Goal: Transaction & Acquisition: Purchase product/service

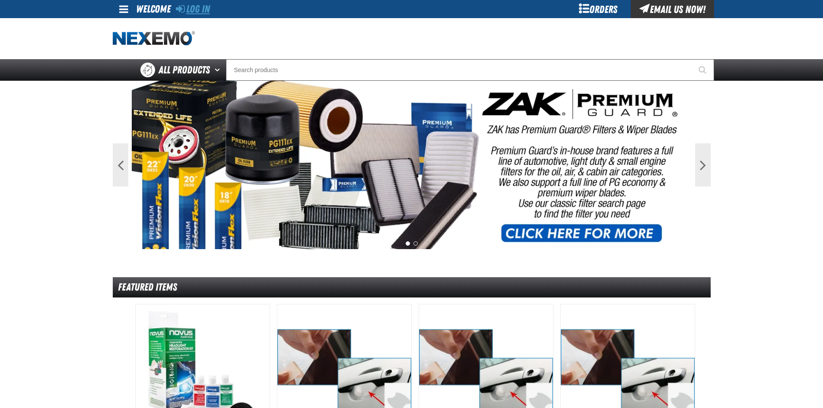
click at [204, 11] on link "Log In" at bounding box center [193, 9] width 34 height 12
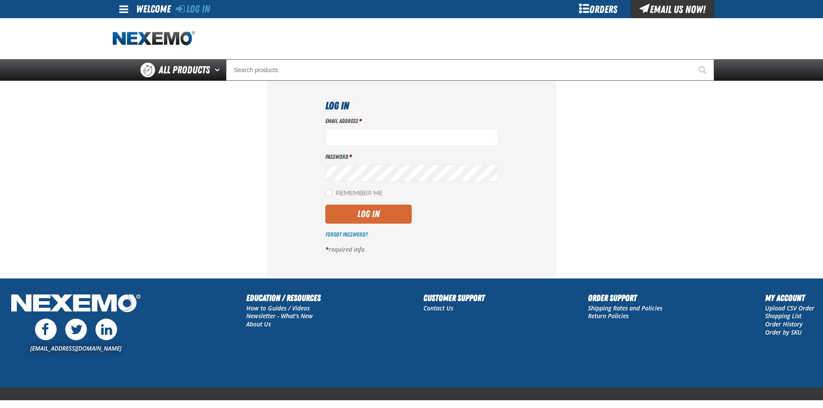
type input "[EMAIL_ADDRESS][DOMAIN_NAME]"
click at [373, 214] on button "Log In" at bounding box center [368, 214] width 86 height 19
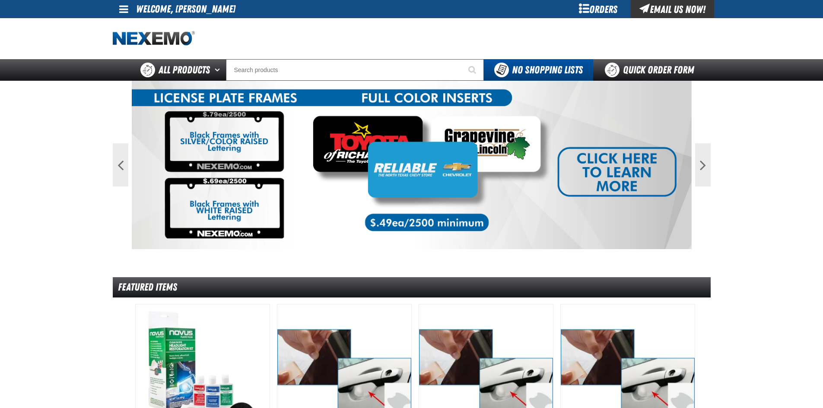
click at [120, 3] on link at bounding box center [124, 9] width 23 height 18
click at [131, 34] on link "Support Ticket Support Ticket" at bounding box center [140, 34] width 47 height 8
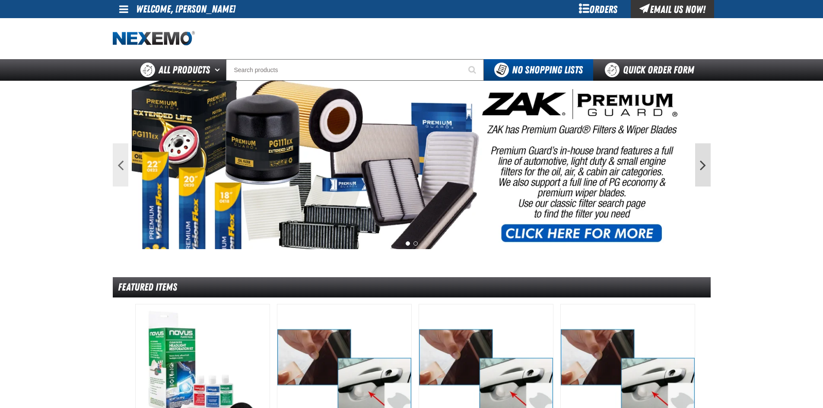
click at [700, 160] on button "Next" at bounding box center [703, 164] width 16 height 43
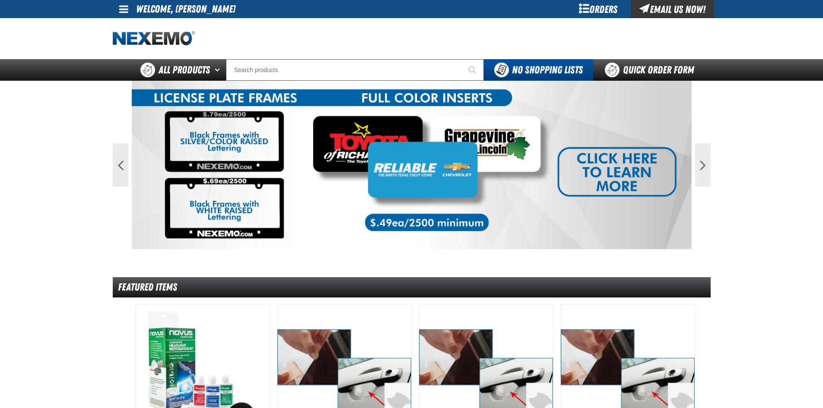
click at [573, 170] on img at bounding box center [412, 165] width 560 height 168
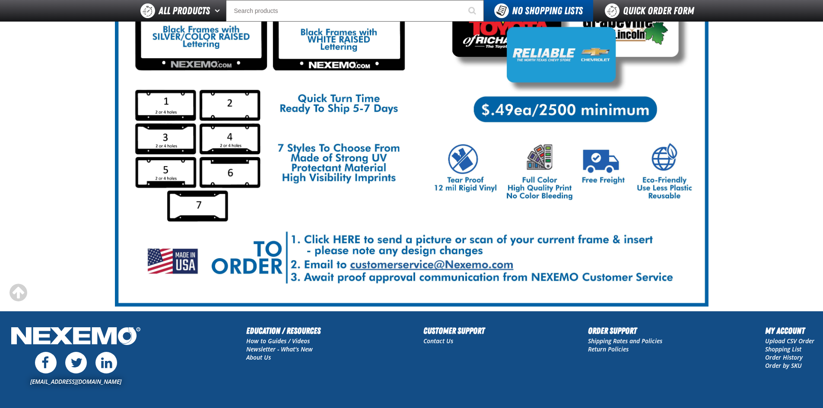
scroll to position [130, 0]
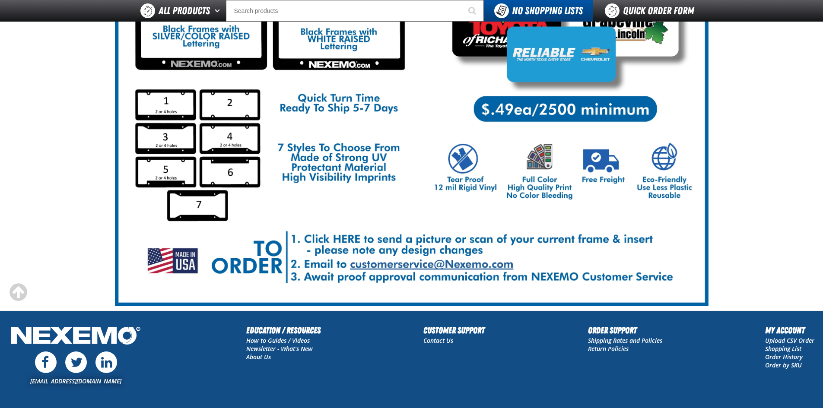
click at [408, 264] on img at bounding box center [411, 129] width 593 height 353
click at [568, 161] on img at bounding box center [411, 129] width 593 height 353
click at [716, 167] on main "LP Frames-Inserts" at bounding box center [411, 120] width 823 height 381
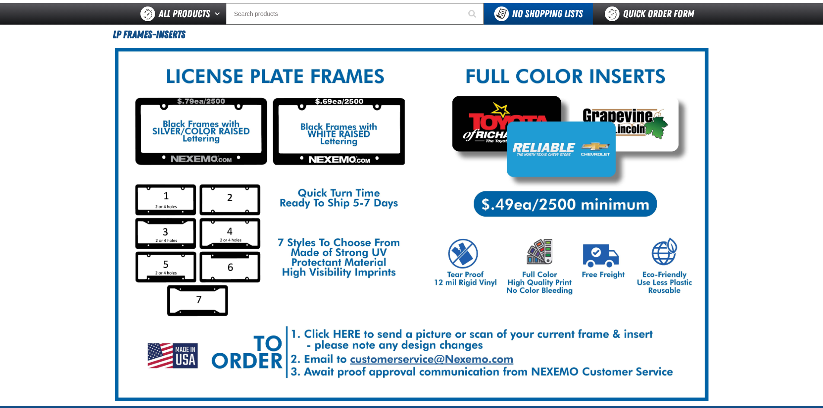
scroll to position [43, 0]
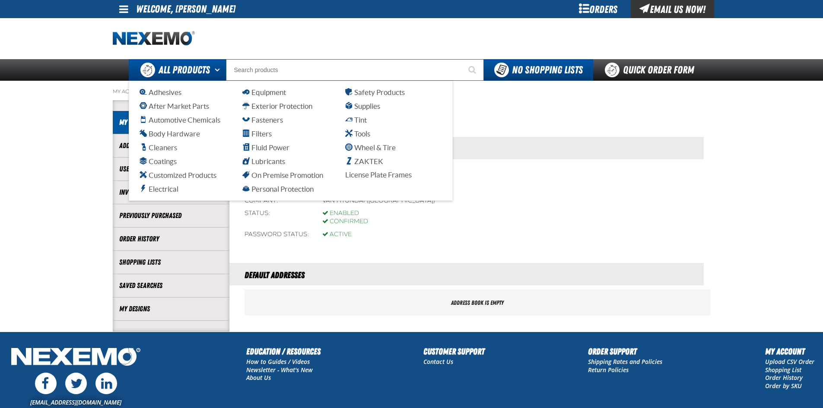
click at [172, 66] on span "All Products" at bounding box center [183, 70] width 51 height 16
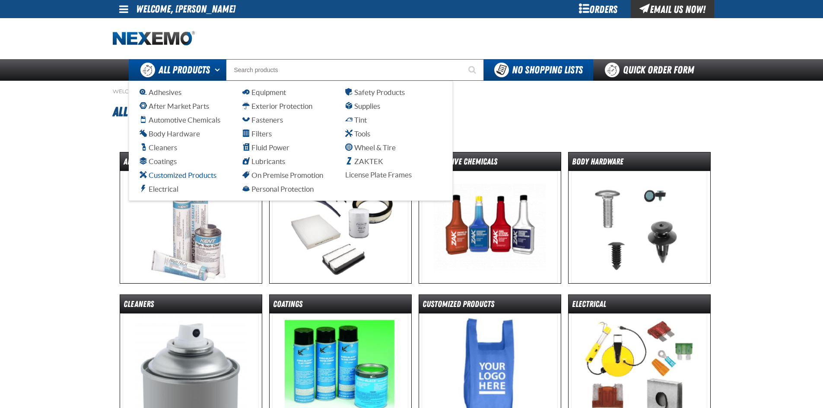
click at [165, 174] on span "Customized Products" at bounding box center [177, 175] width 77 height 8
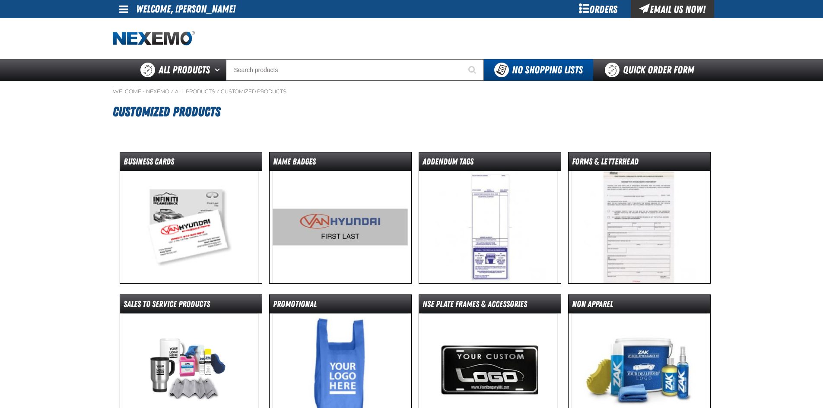
click at [201, 228] on img at bounding box center [191, 227] width 136 height 112
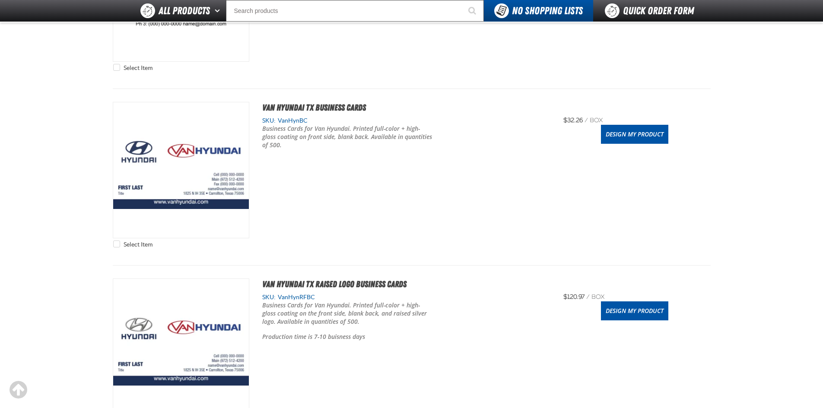
scroll to position [605, 0]
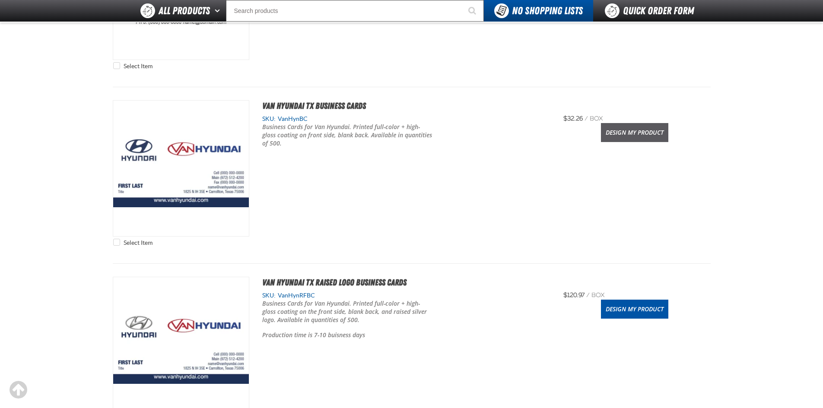
click at [622, 133] on link "Design My Product" at bounding box center [634, 132] width 67 height 19
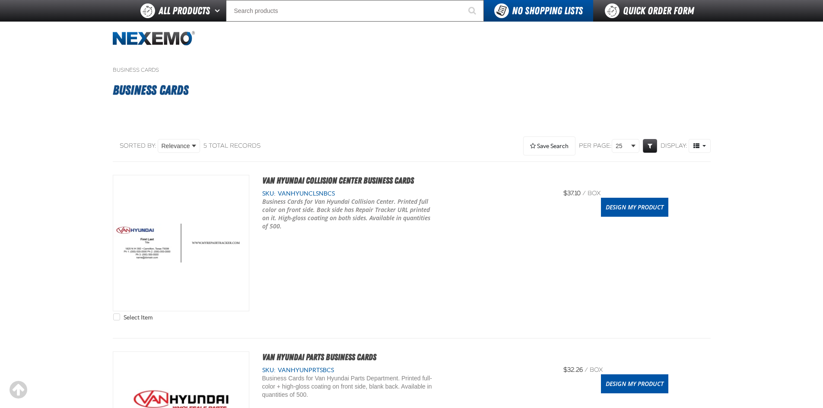
scroll to position [605, 0]
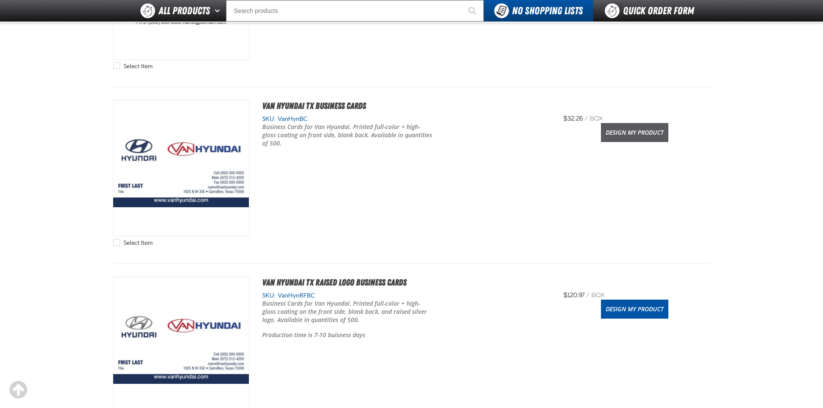
click at [622, 129] on link "Design My Product" at bounding box center [634, 132] width 67 height 19
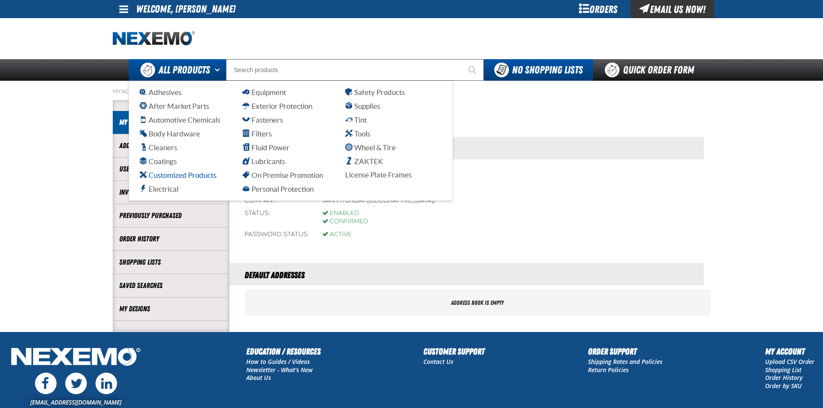
click at [194, 177] on span "Customized Products" at bounding box center [177, 175] width 77 height 8
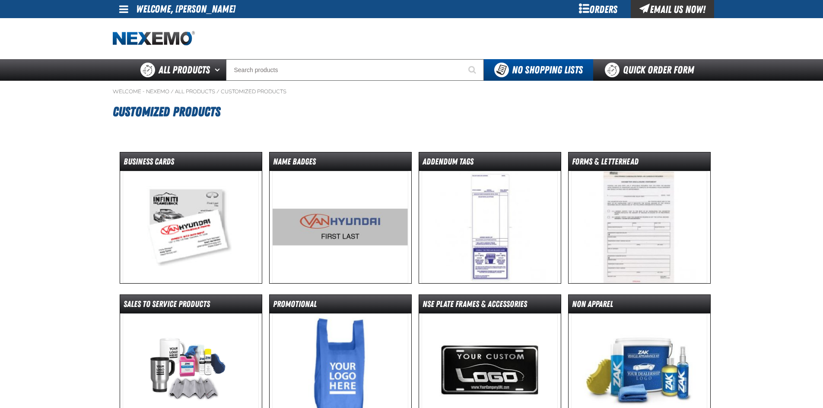
click at [196, 225] on img at bounding box center [191, 227] width 136 height 112
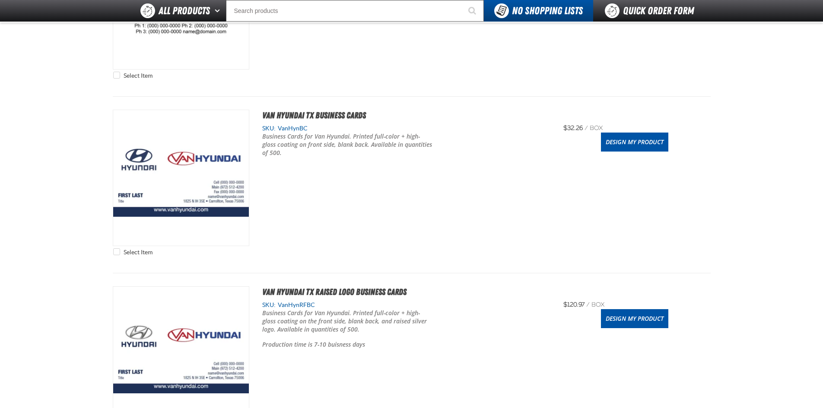
scroll to position [561, 0]
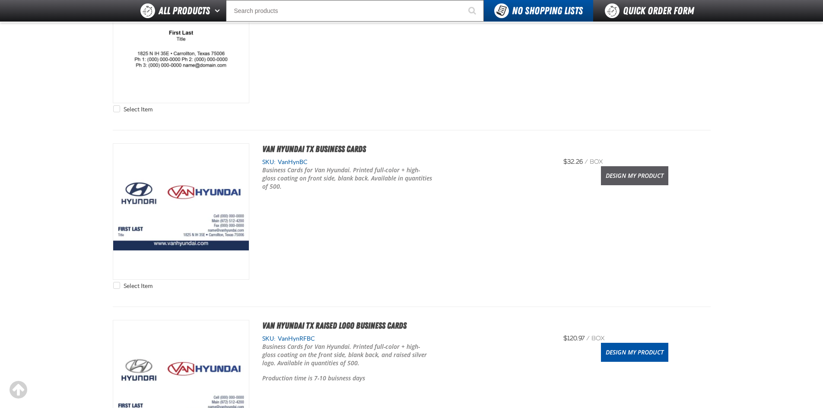
click at [652, 178] on link "Design My Product" at bounding box center [634, 175] width 67 height 19
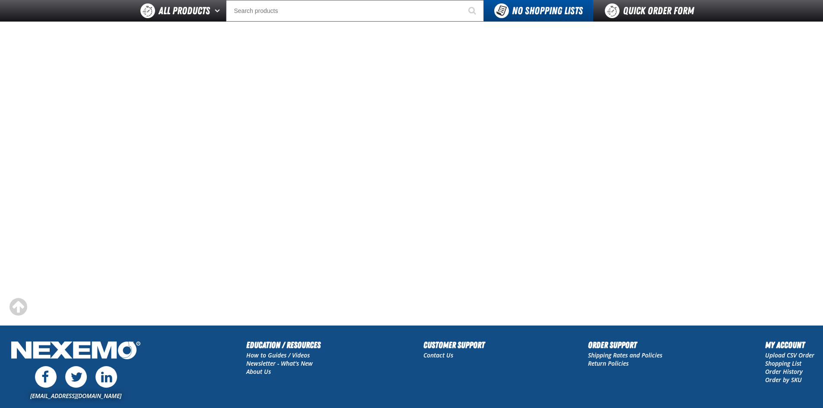
scroll to position [130, 0]
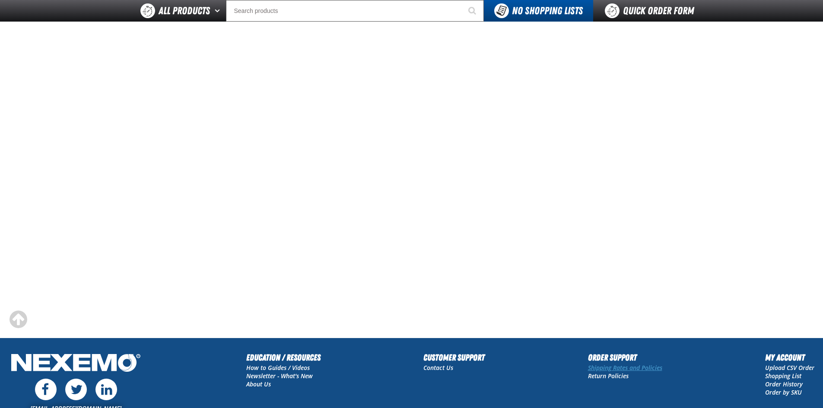
click at [605, 367] on link "Shipping Rates and Policies" at bounding box center [625, 368] width 74 height 8
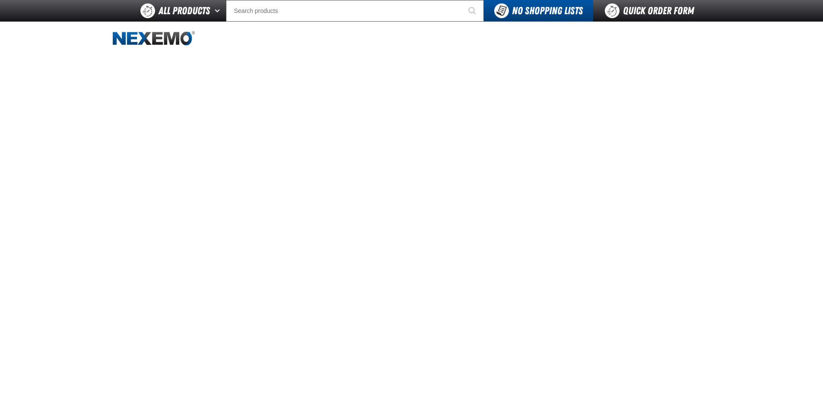
scroll to position [130, 0]
